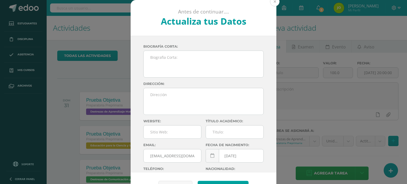
click at [277, 3] on button at bounding box center [275, 2] width 10 height 10
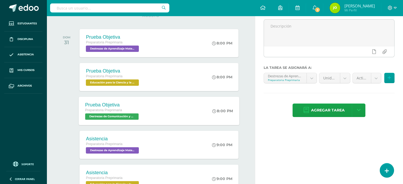
scroll to position [62, 0]
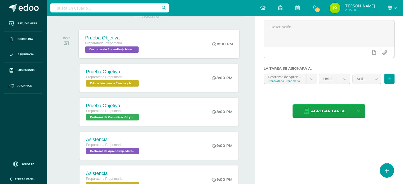
click at [127, 53] on div "Prueba Objetiva Preparatoria Preprimaria Destrezas de Aprendizaje Matemático 'B'" at bounding box center [113, 44] width 68 height 28
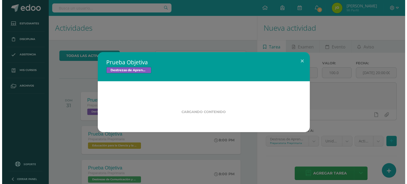
scroll to position [0, 0]
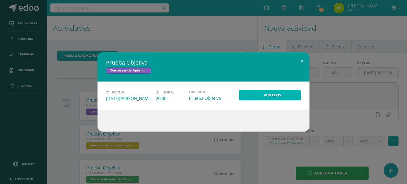
click at [265, 97] on link "Punteos" at bounding box center [270, 95] width 62 height 10
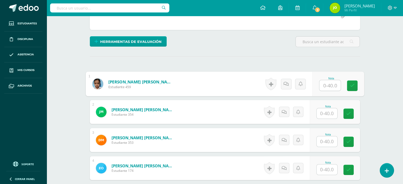
scroll to position [112, 0]
click at [321, 86] on input "text" at bounding box center [330, 85] width 21 height 11
type input "34"
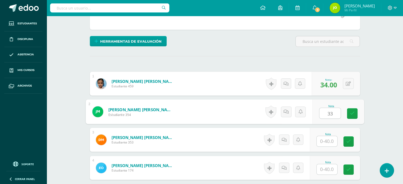
type input "33"
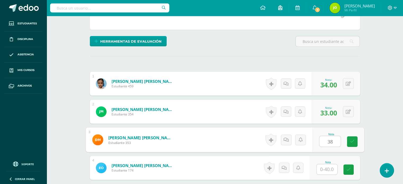
type input "38"
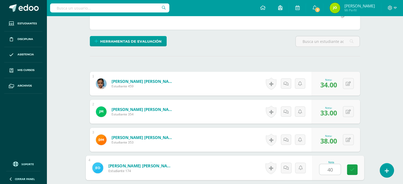
type input "40"
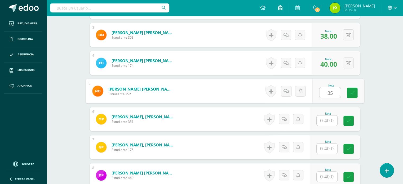
type input "35"
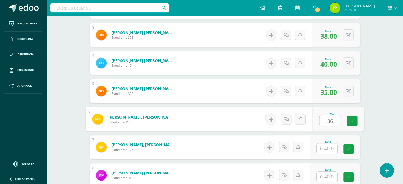
type input "36"
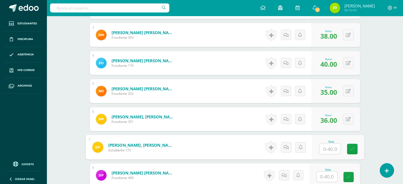
type input "2"
type input "33"
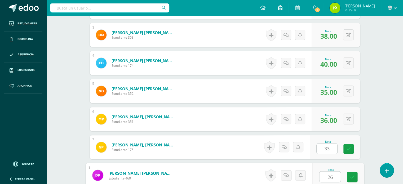
type input "26"
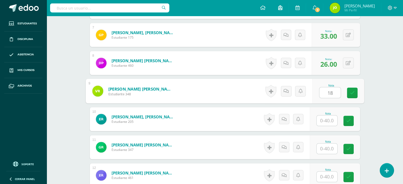
type input "18"
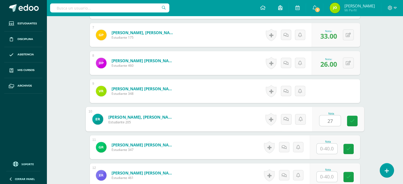
type input "27"
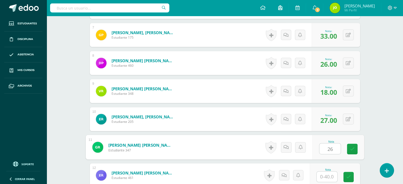
type input "26"
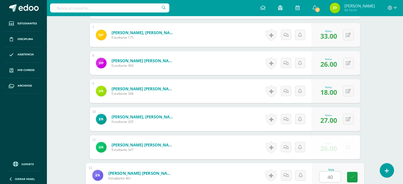
type input "40"
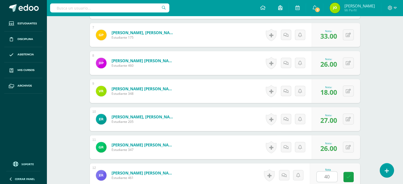
scroll to position [442, 0]
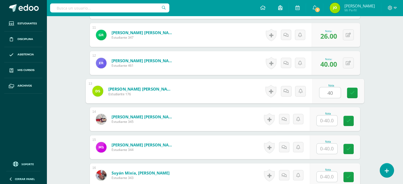
type input "40"
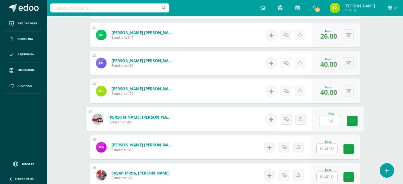
type input "14"
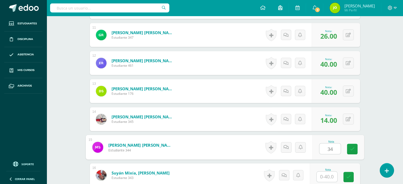
type input "34"
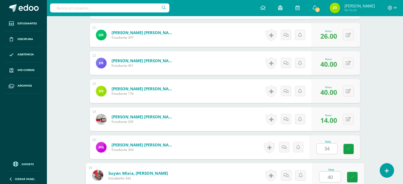
type input "40"
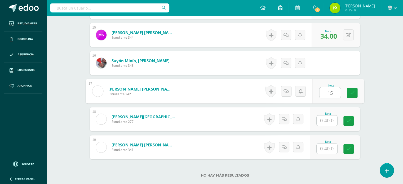
type input "15"
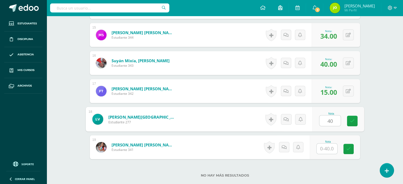
type input "40"
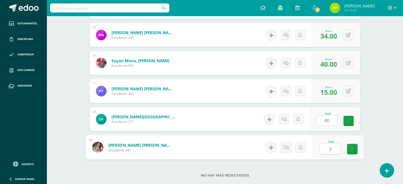
type input "35"
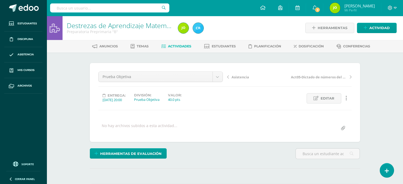
scroll to position [0, 0]
click at [171, 49] on link "Actividades" at bounding box center [177, 46] width 30 height 8
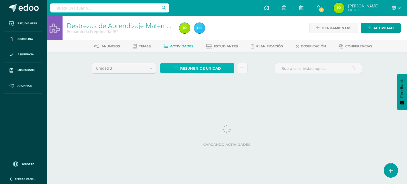
click at [195, 73] on span "Resumen de unidad" at bounding box center [200, 69] width 41 height 10
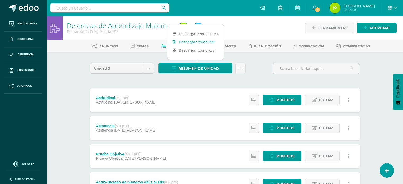
click at [199, 45] on link "Descargar como PDF" at bounding box center [196, 42] width 56 height 8
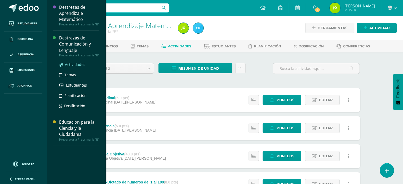
click at [73, 67] on span "Actividades" at bounding box center [75, 64] width 20 height 5
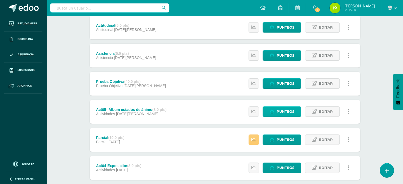
scroll to position [73, 0]
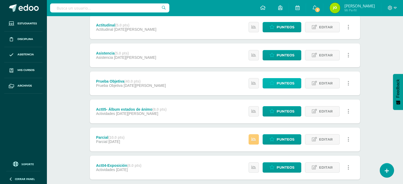
click at [280, 81] on span "Punteos" at bounding box center [286, 84] width 18 height 10
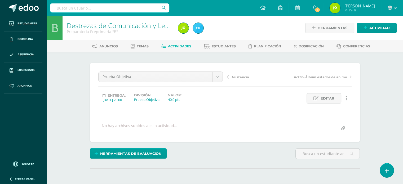
scroll to position [0, 0]
